Goal: Transaction & Acquisition: Purchase product/service

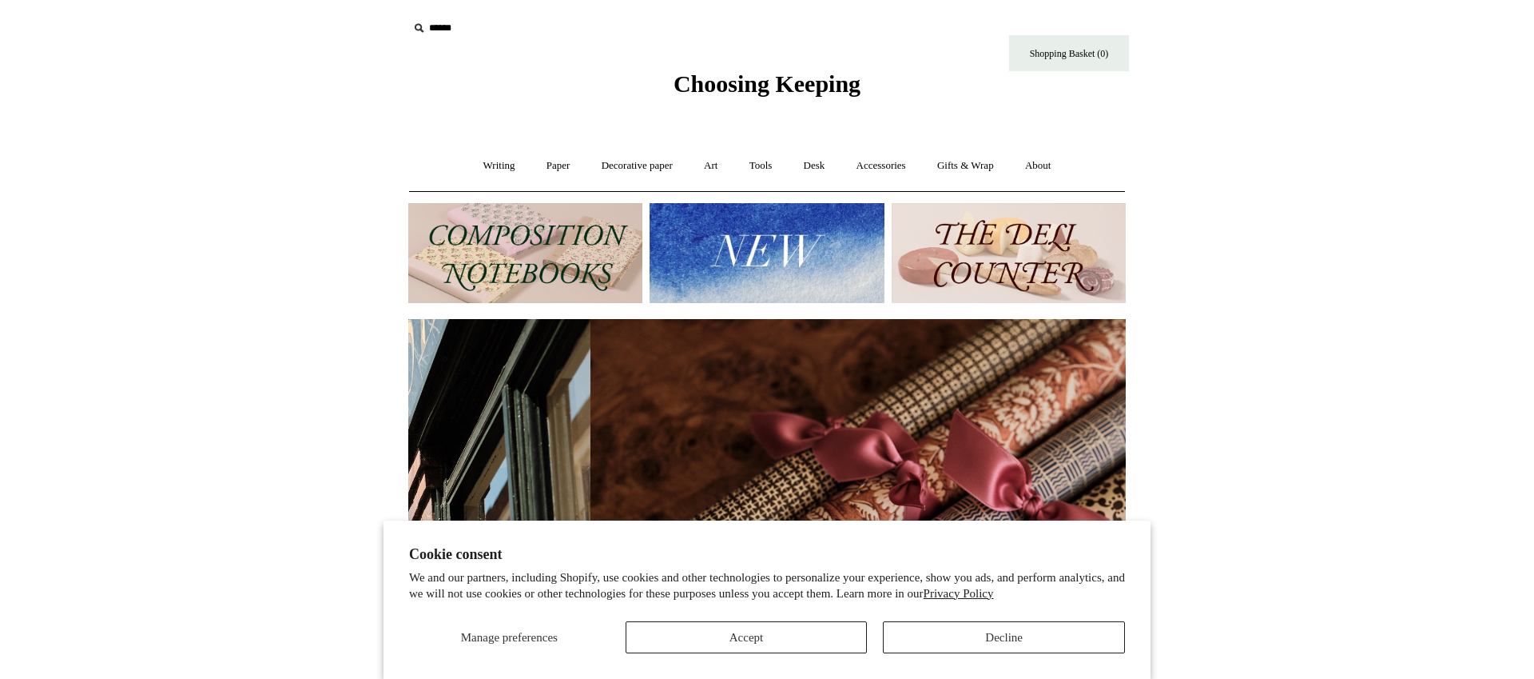
scroll to position [0, 1435]
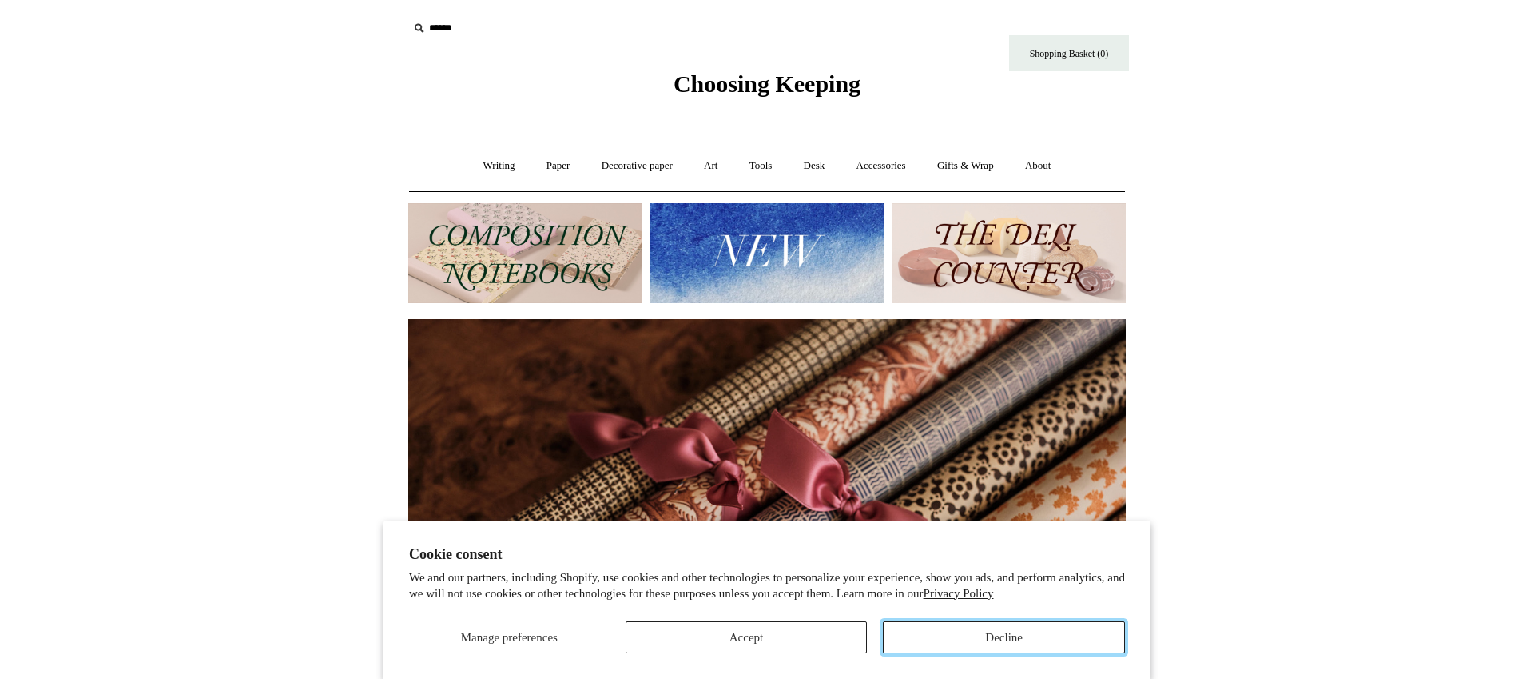
click at [1003, 639] on button "Decline" at bounding box center [1004, 637] width 242 height 32
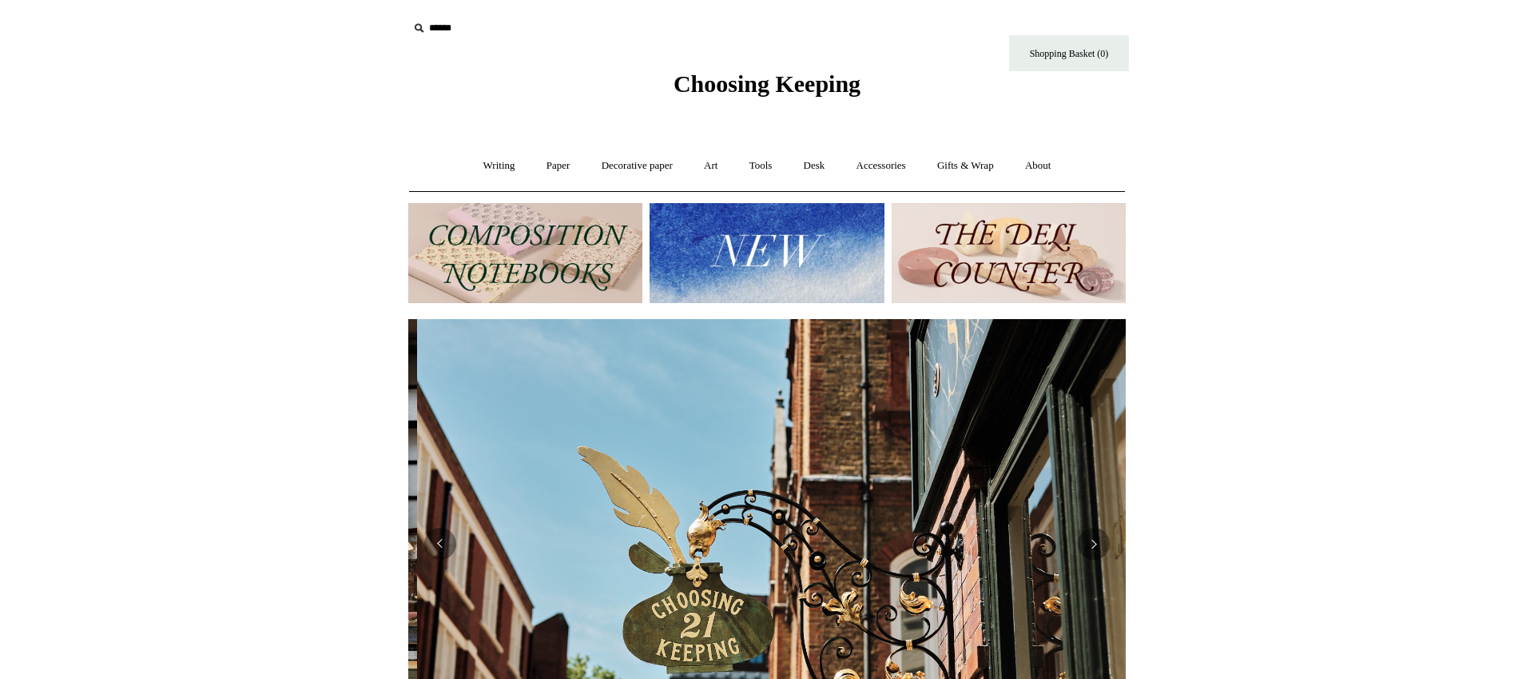
scroll to position [0, 718]
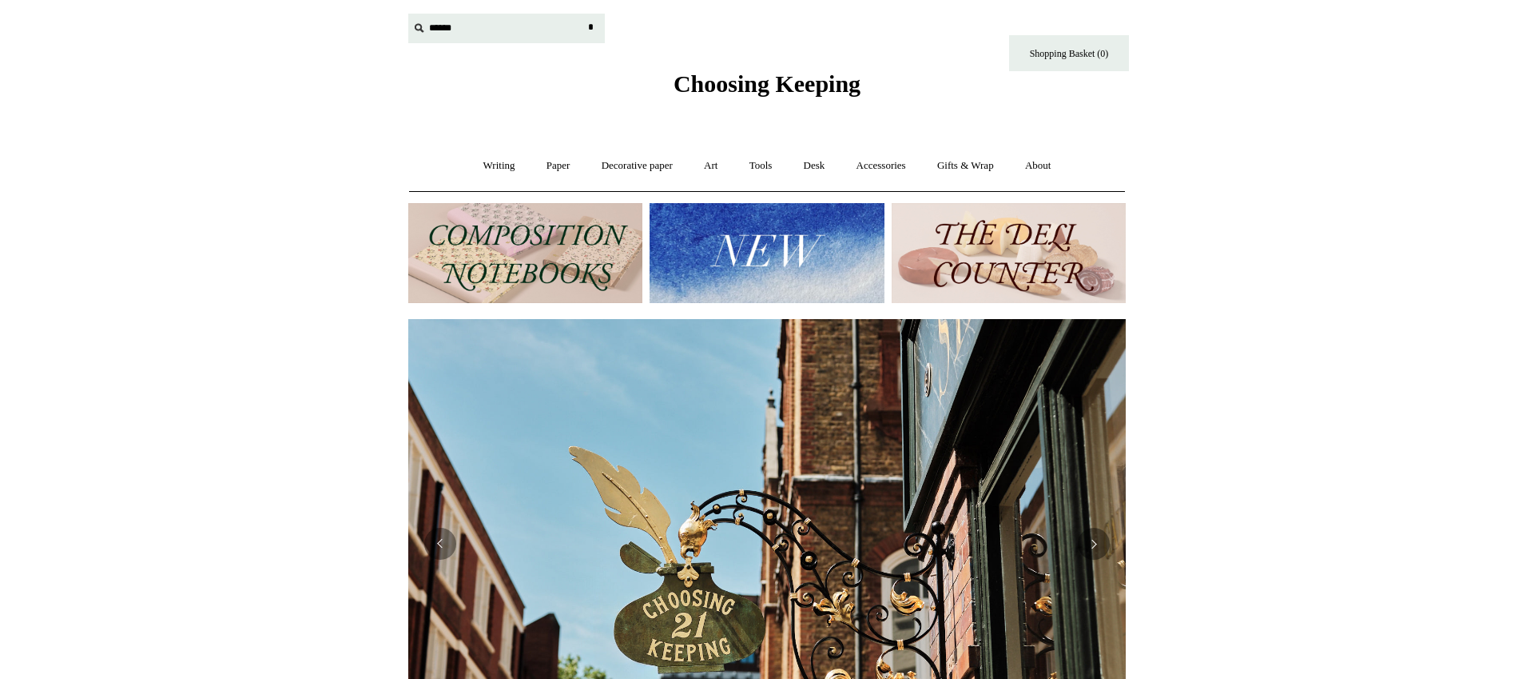
click at [507, 41] on input "text" at bounding box center [506, 29] width 197 height 30
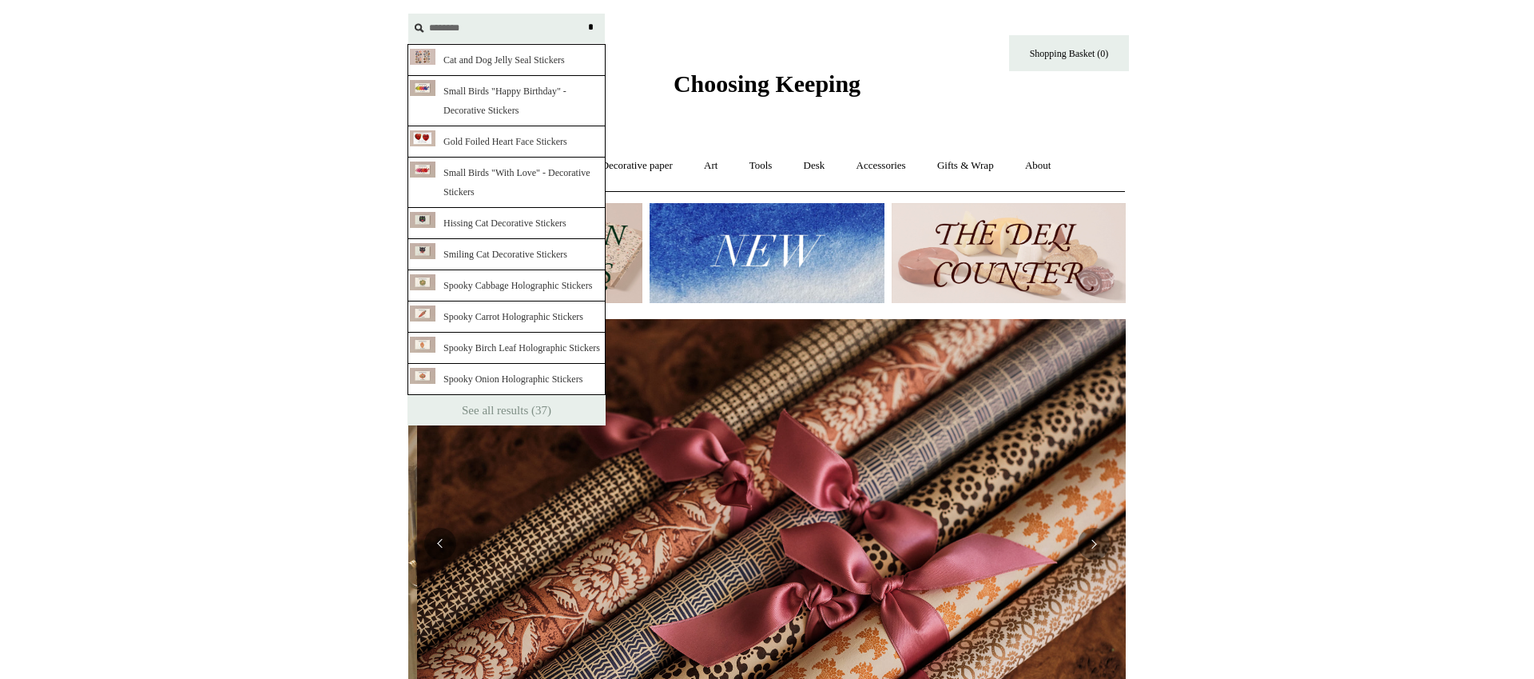
scroll to position [0, 1435]
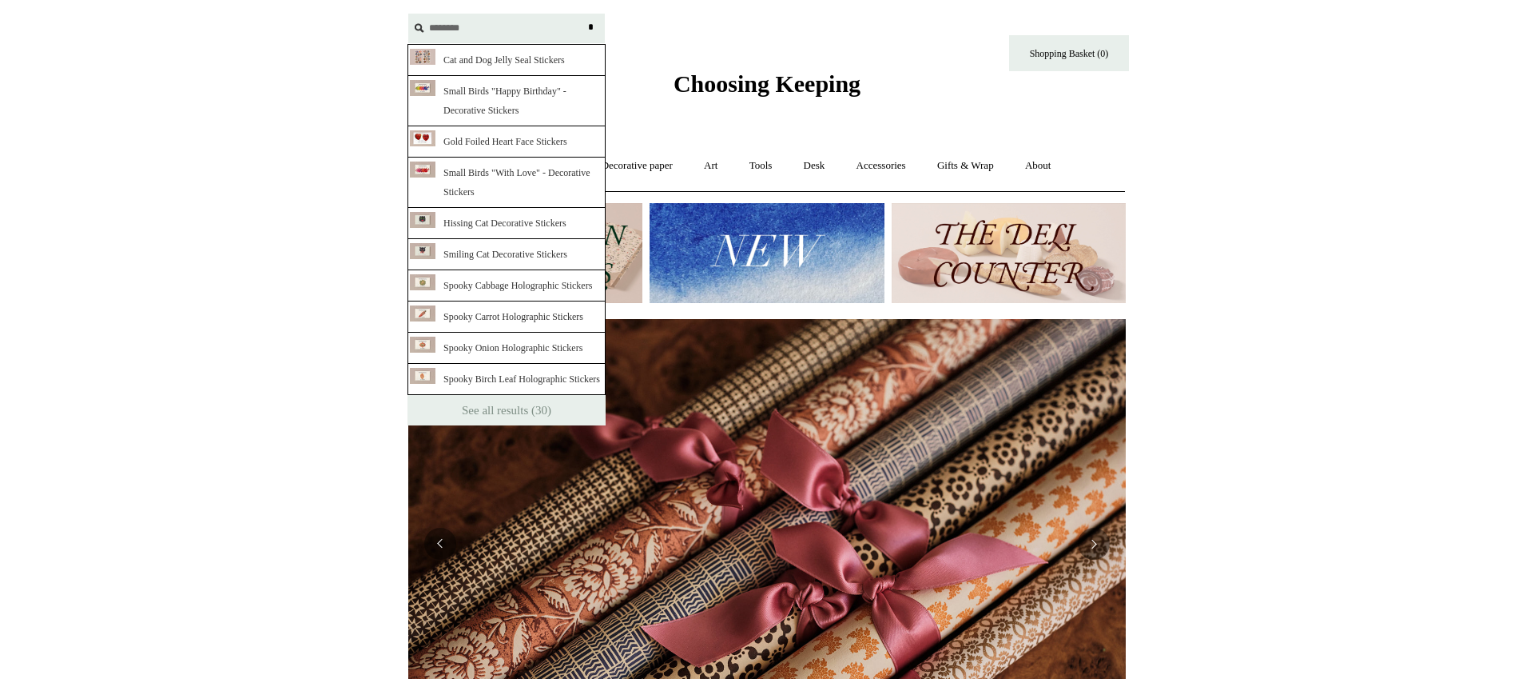
type input "********"
click at [583, 14] on input "*" at bounding box center [591, 28] width 16 height 28
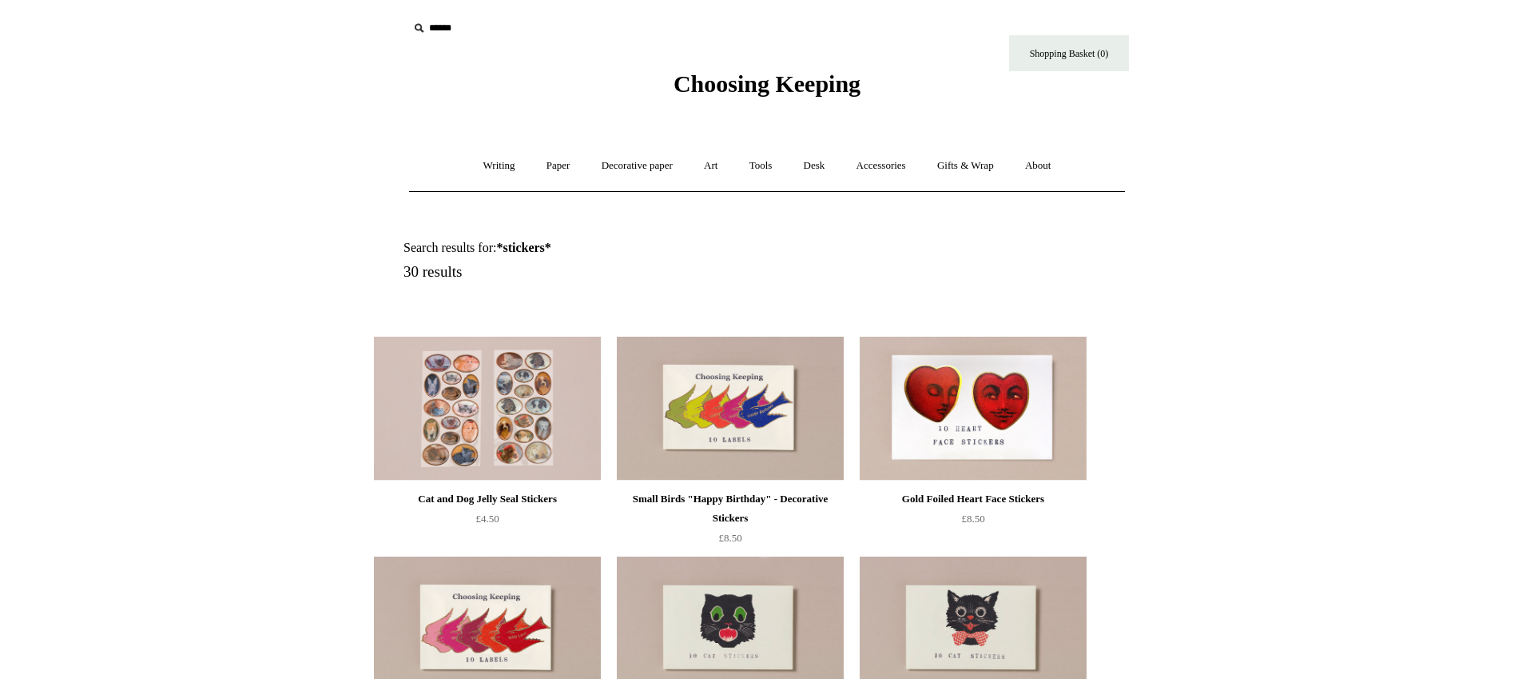
click at [424, 29] on icon at bounding box center [419, 28] width 18 height 18
click at [421, 26] on icon at bounding box center [419, 28] width 18 height 18
click at [457, 22] on input "text" at bounding box center [506, 29] width 197 height 30
type input "*******"
click at [583, 14] on input "*" at bounding box center [591, 28] width 16 height 28
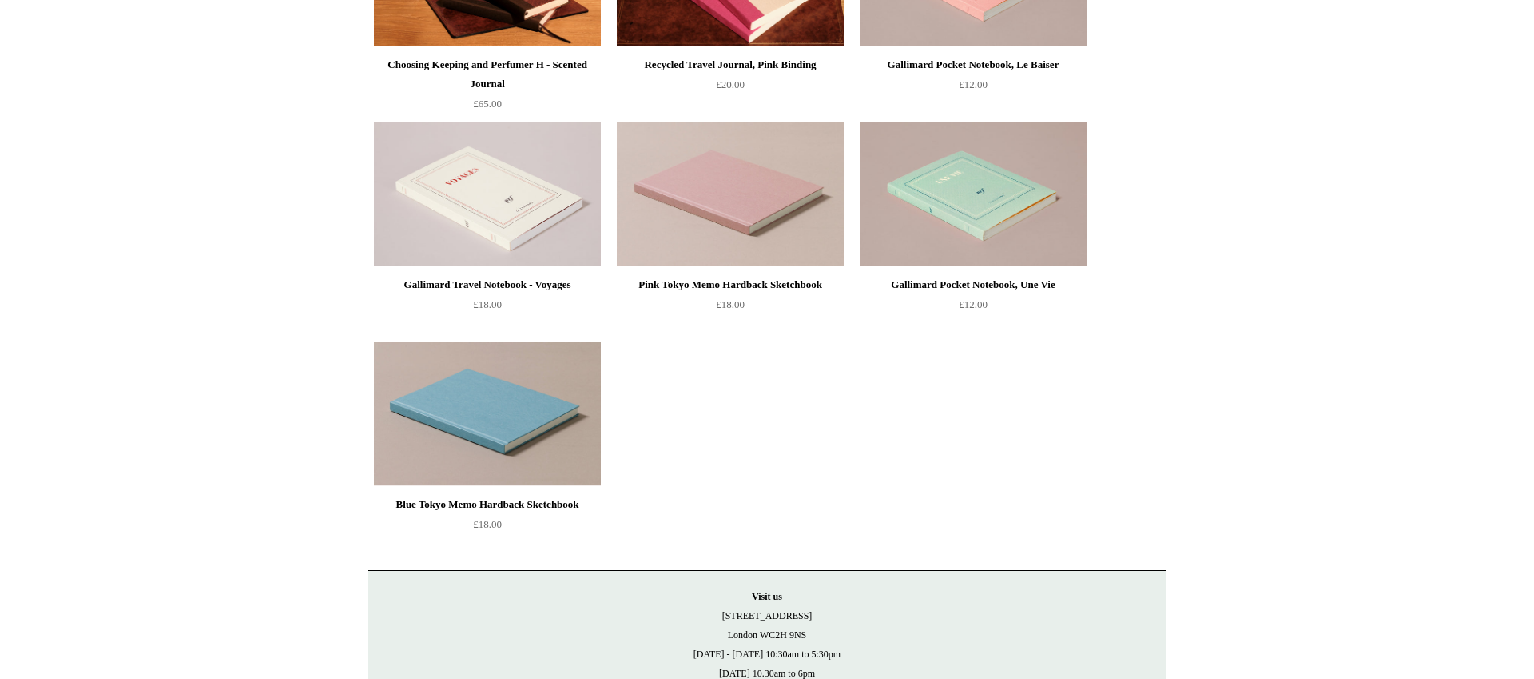
scroll to position [433, 0]
